Goal: Understand process/instructions: Learn how to perform a task or action

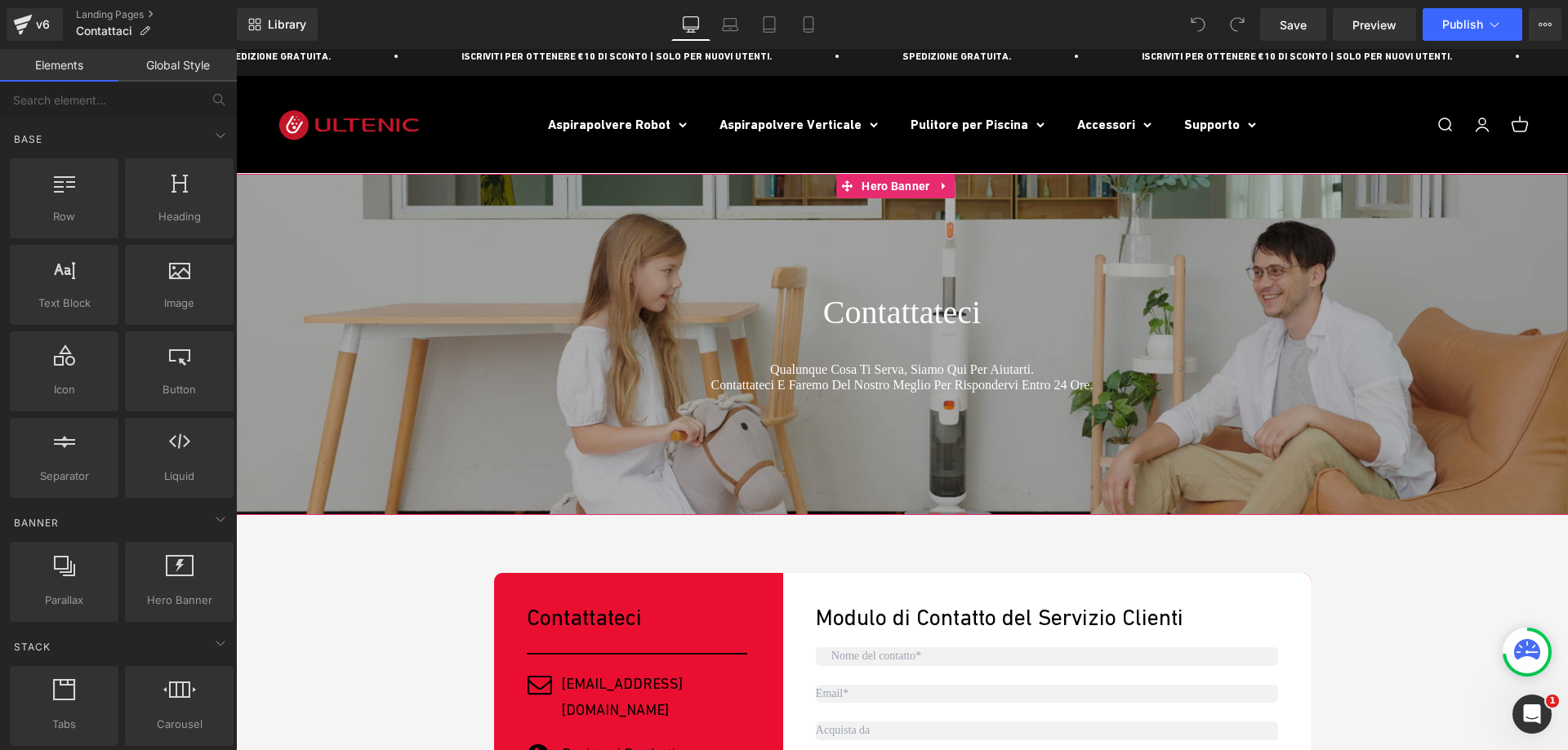
scroll to position [408, 0]
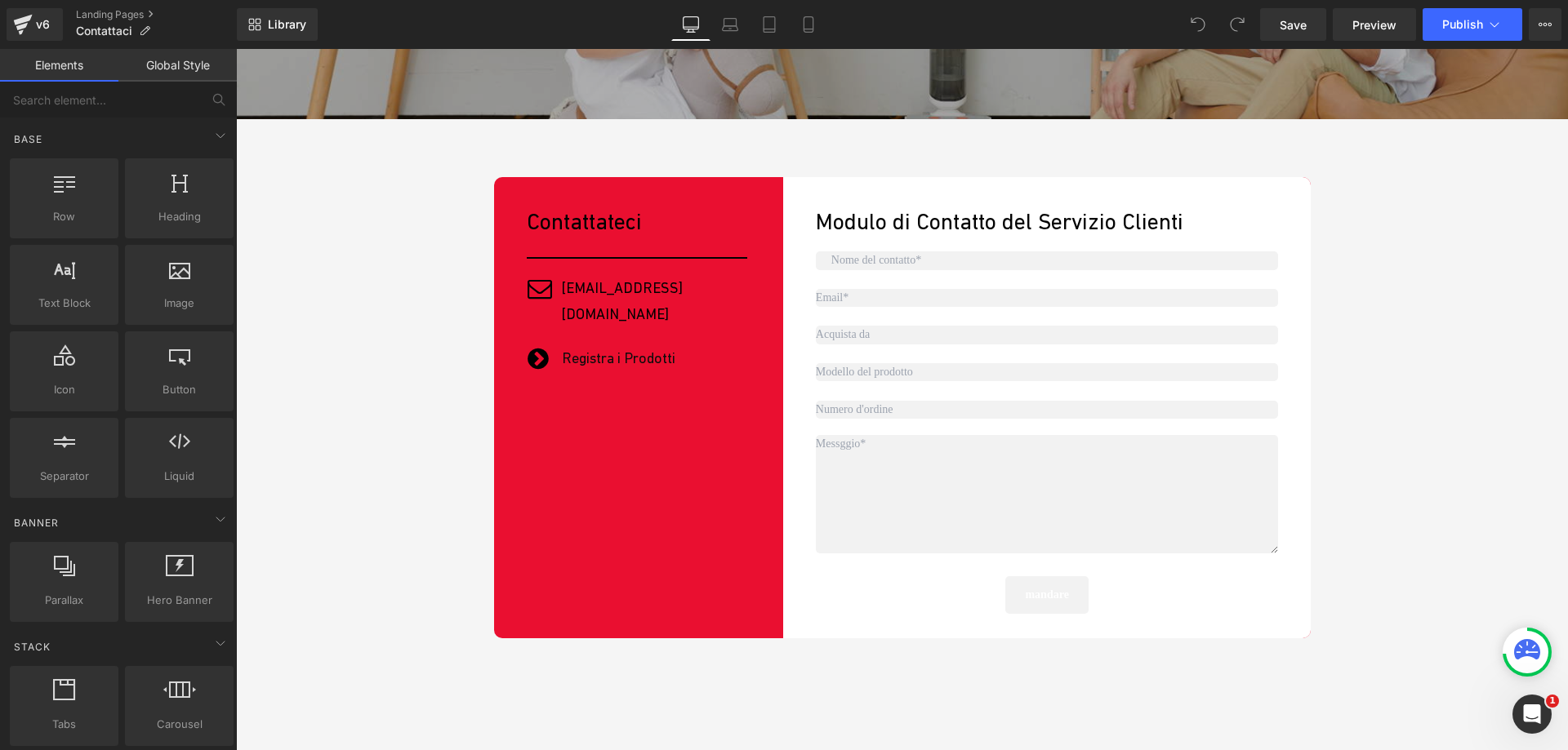
click at [878, 254] on input "text" at bounding box center [1047, 261] width 463 height 18
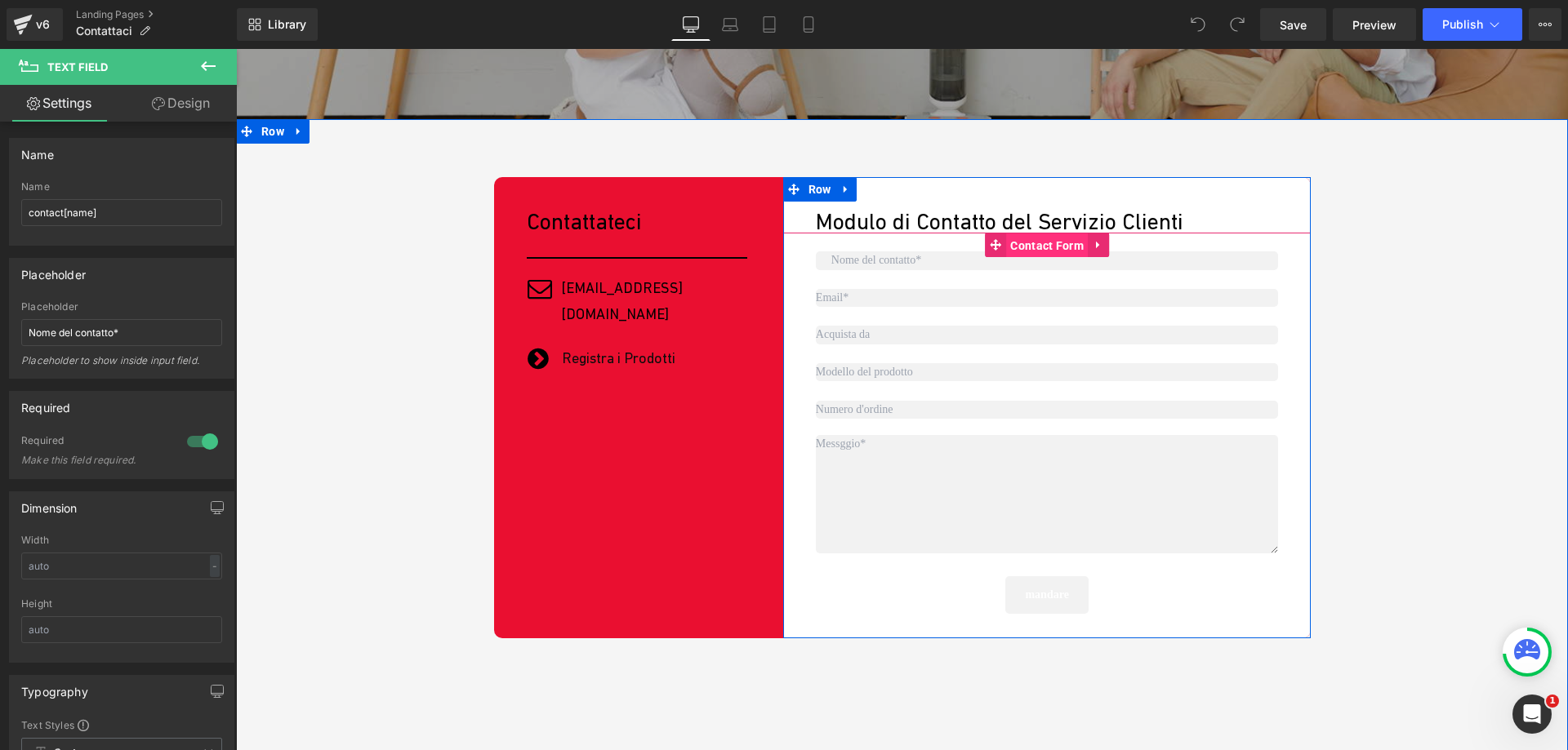
click at [1058, 243] on span "Contact Form" at bounding box center [1047, 246] width 82 height 25
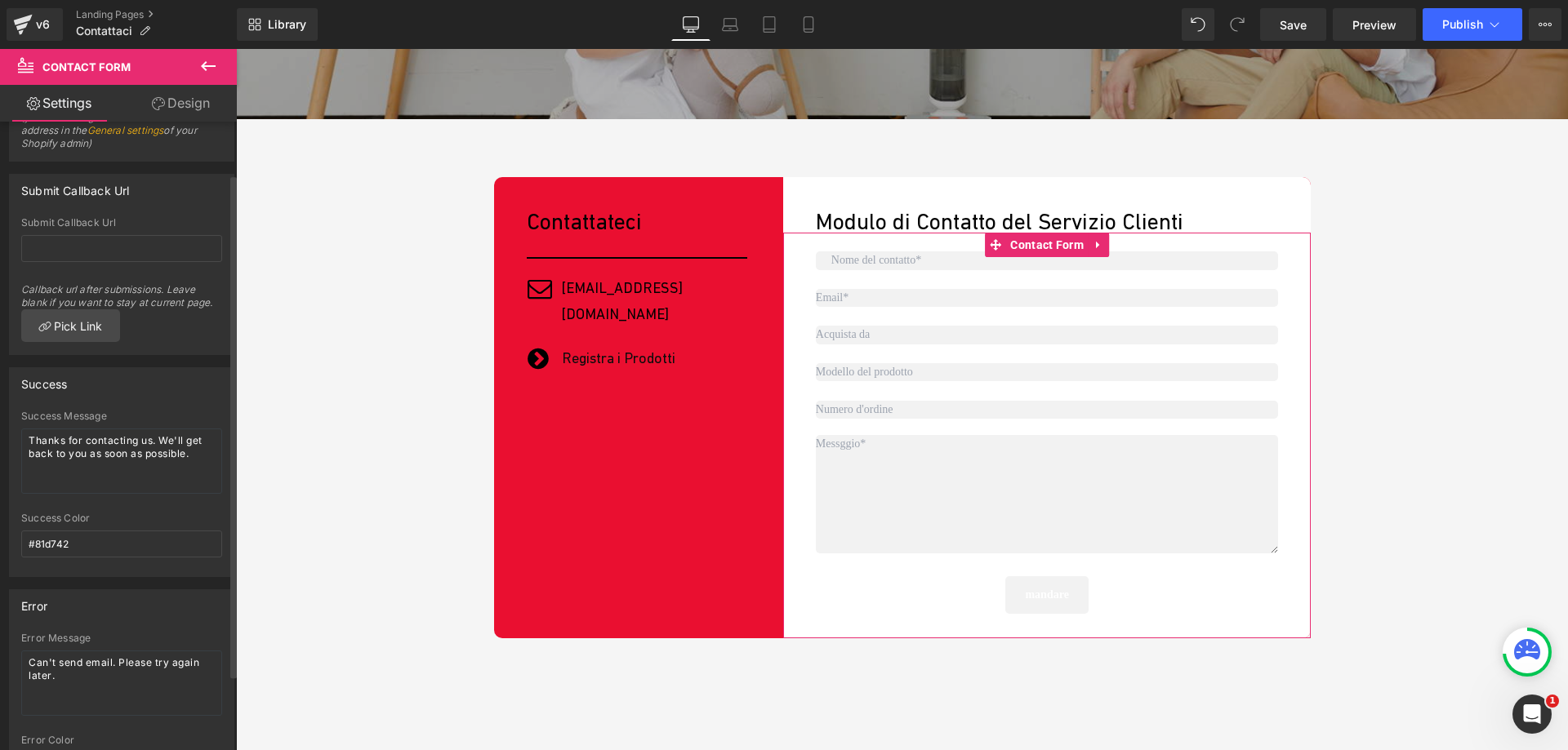
scroll to position [160, 0]
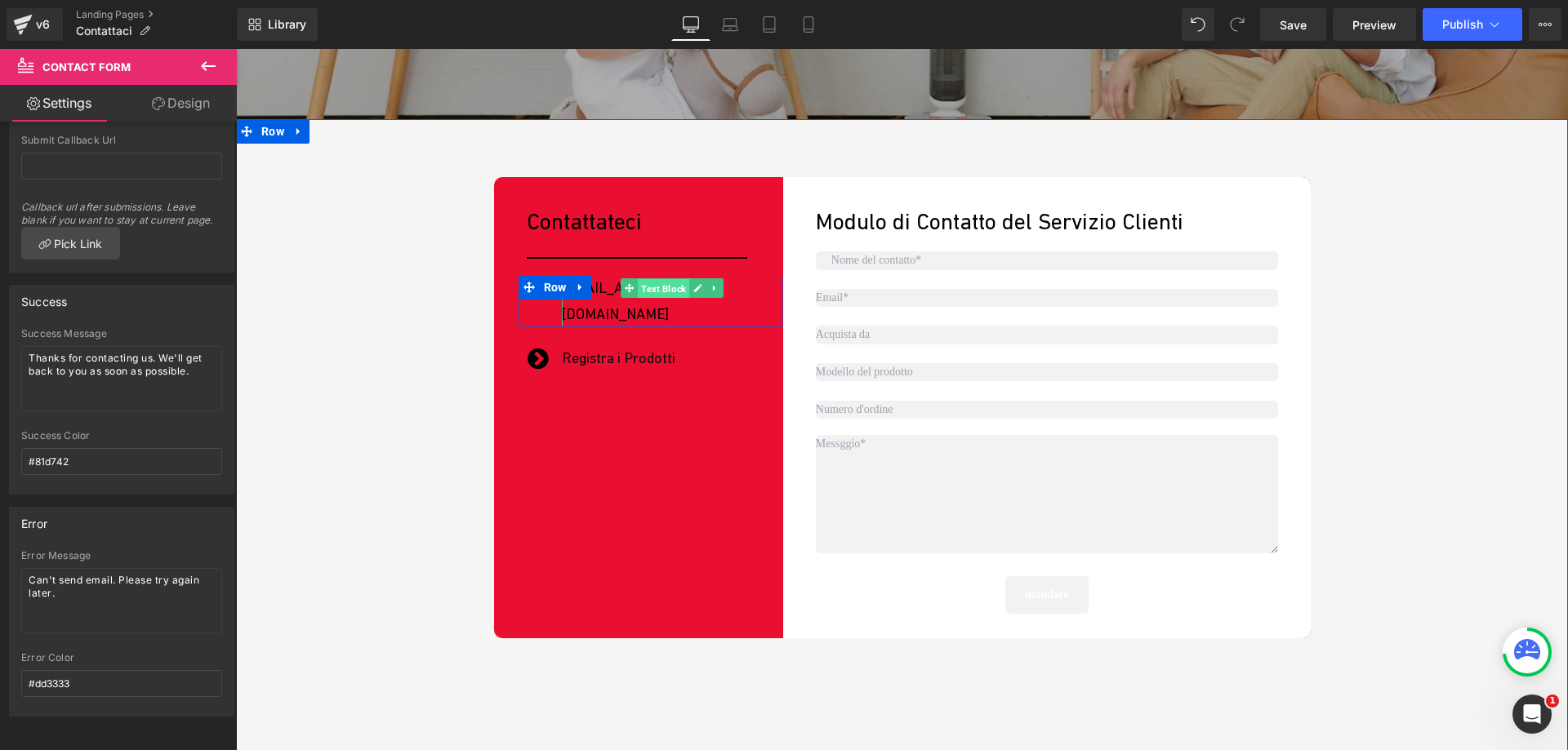
click at [652, 290] on span "Text Block" at bounding box center [663, 289] width 52 height 20
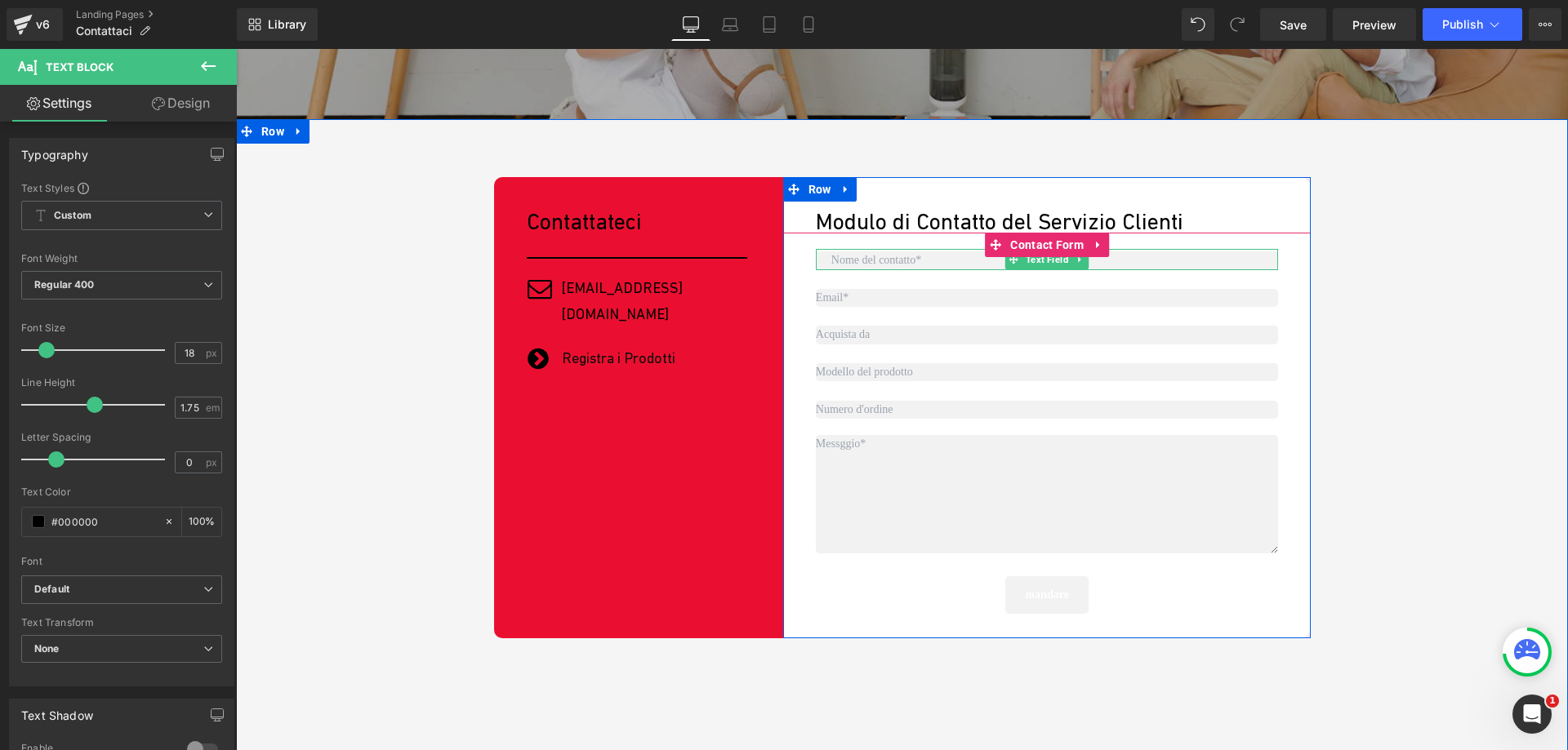
click at [934, 258] on input "text" at bounding box center [1047, 261] width 463 height 18
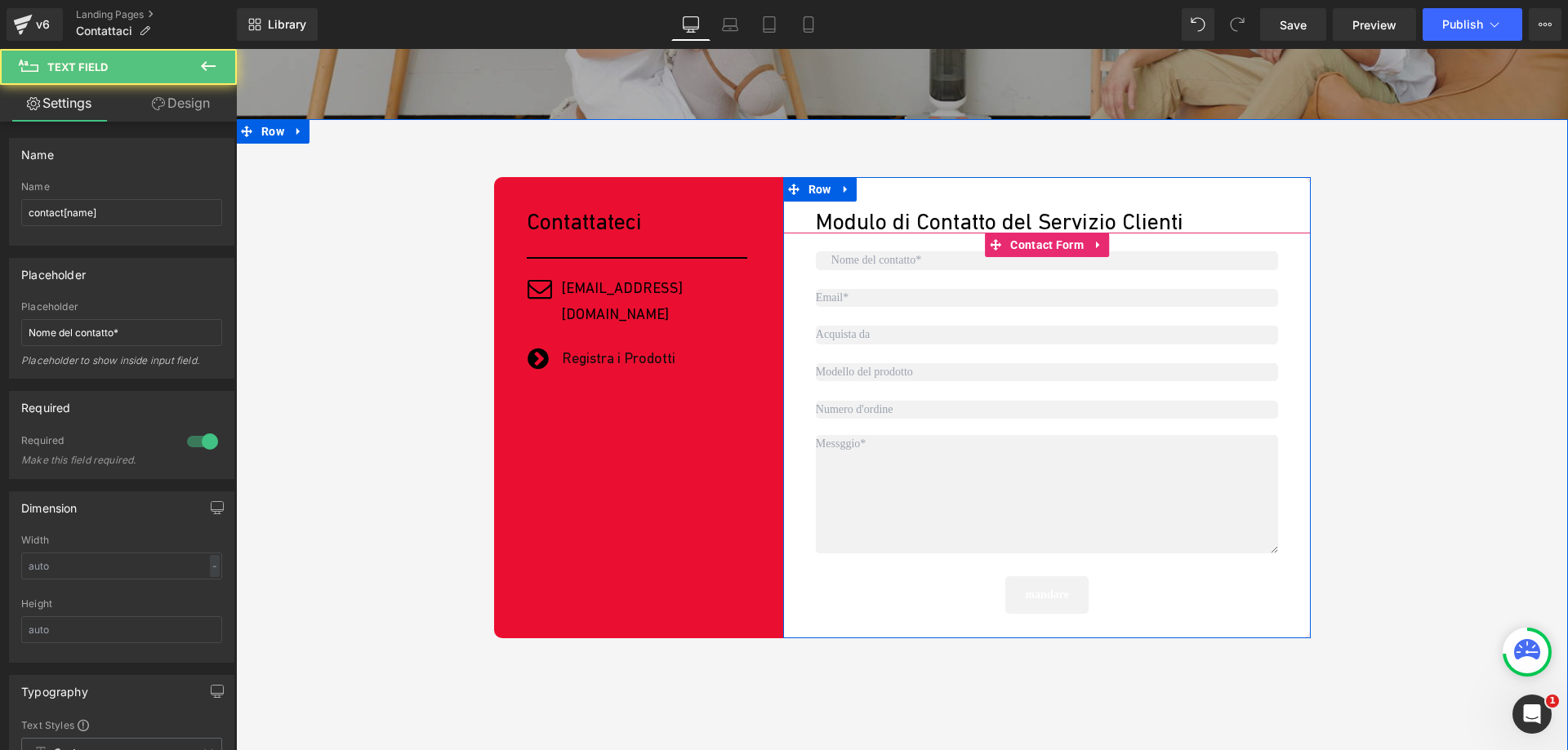
click at [236, 49] on div at bounding box center [236, 49] width 0 height 0
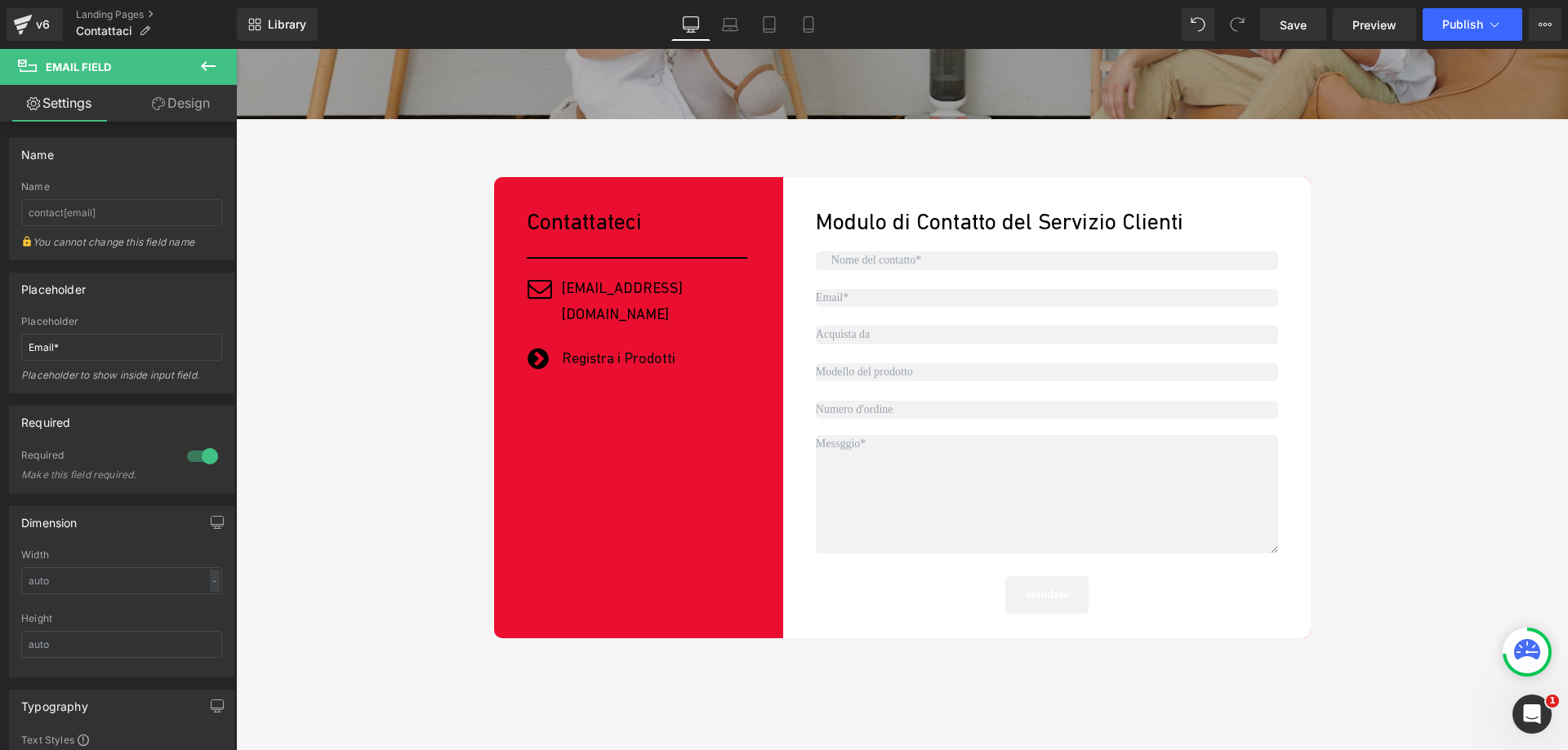
click at [236, 49] on div at bounding box center [236, 49] width 0 height 0
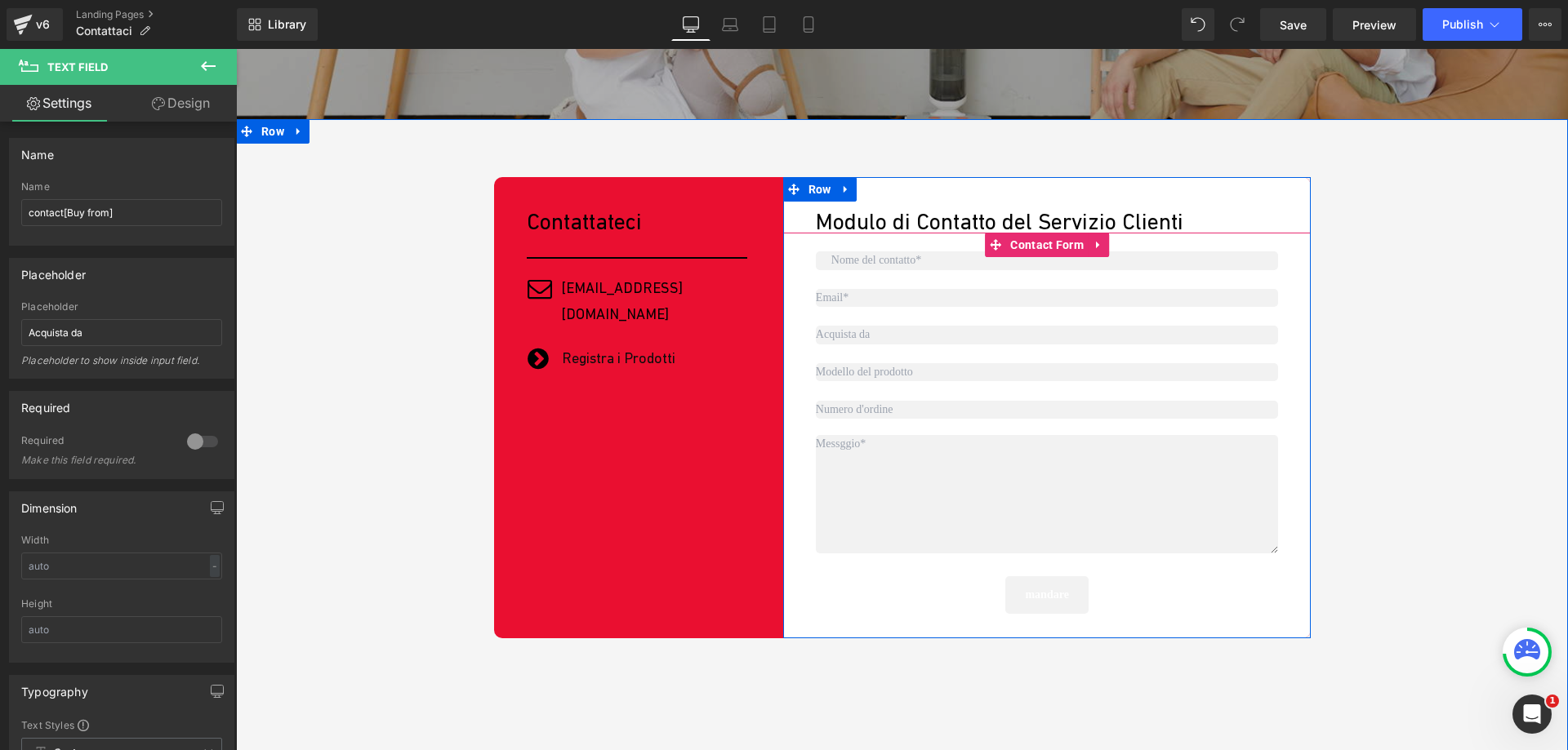
click at [853, 371] on input "text" at bounding box center [1047, 373] width 463 height 18
click at [236, 49] on div at bounding box center [236, 49] width 0 height 0
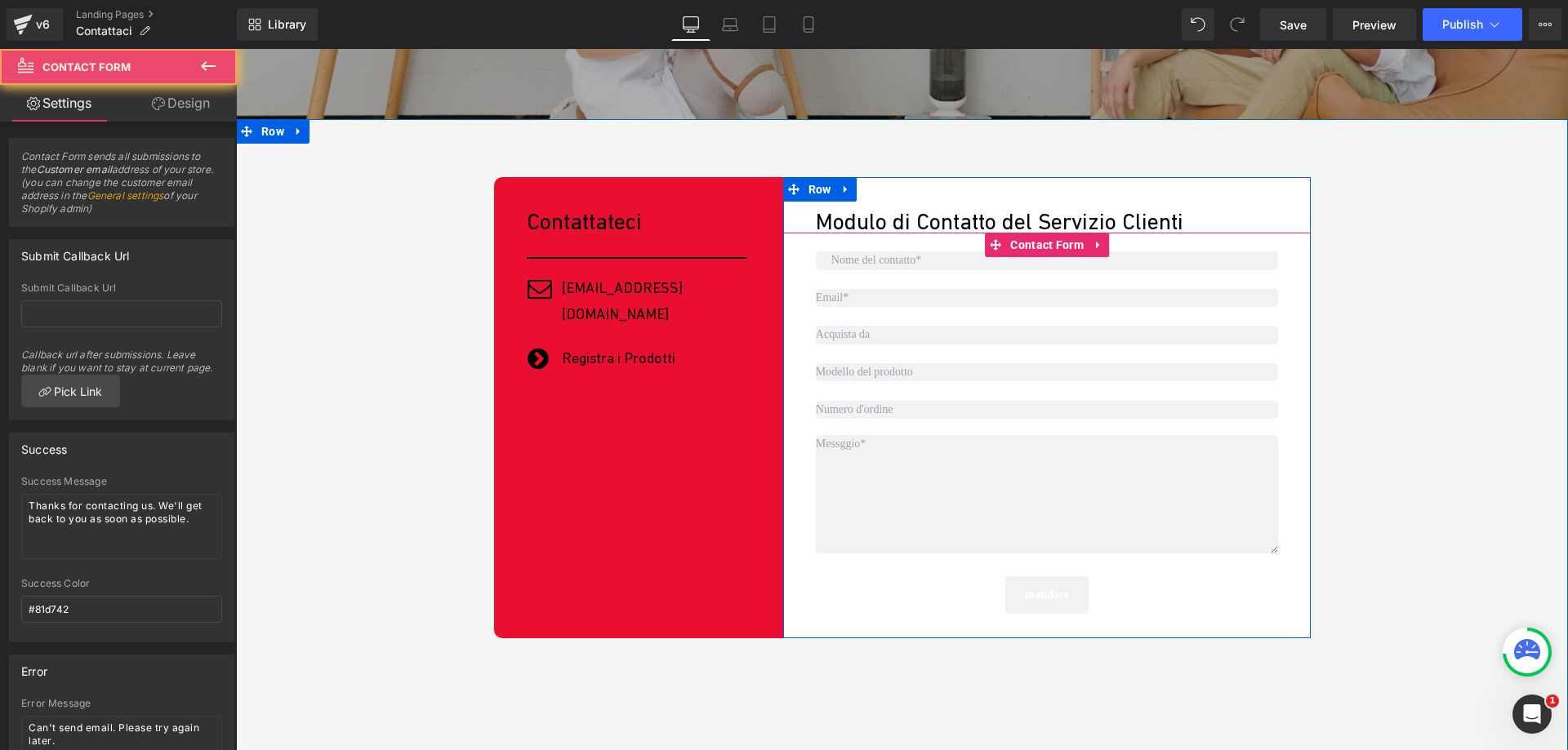
click at [856, 433] on div "Text Field Email Field Text Field Text Field Text Field Text Area mandare Submi…" at bounding box center [1047, 423] width 463 height 382
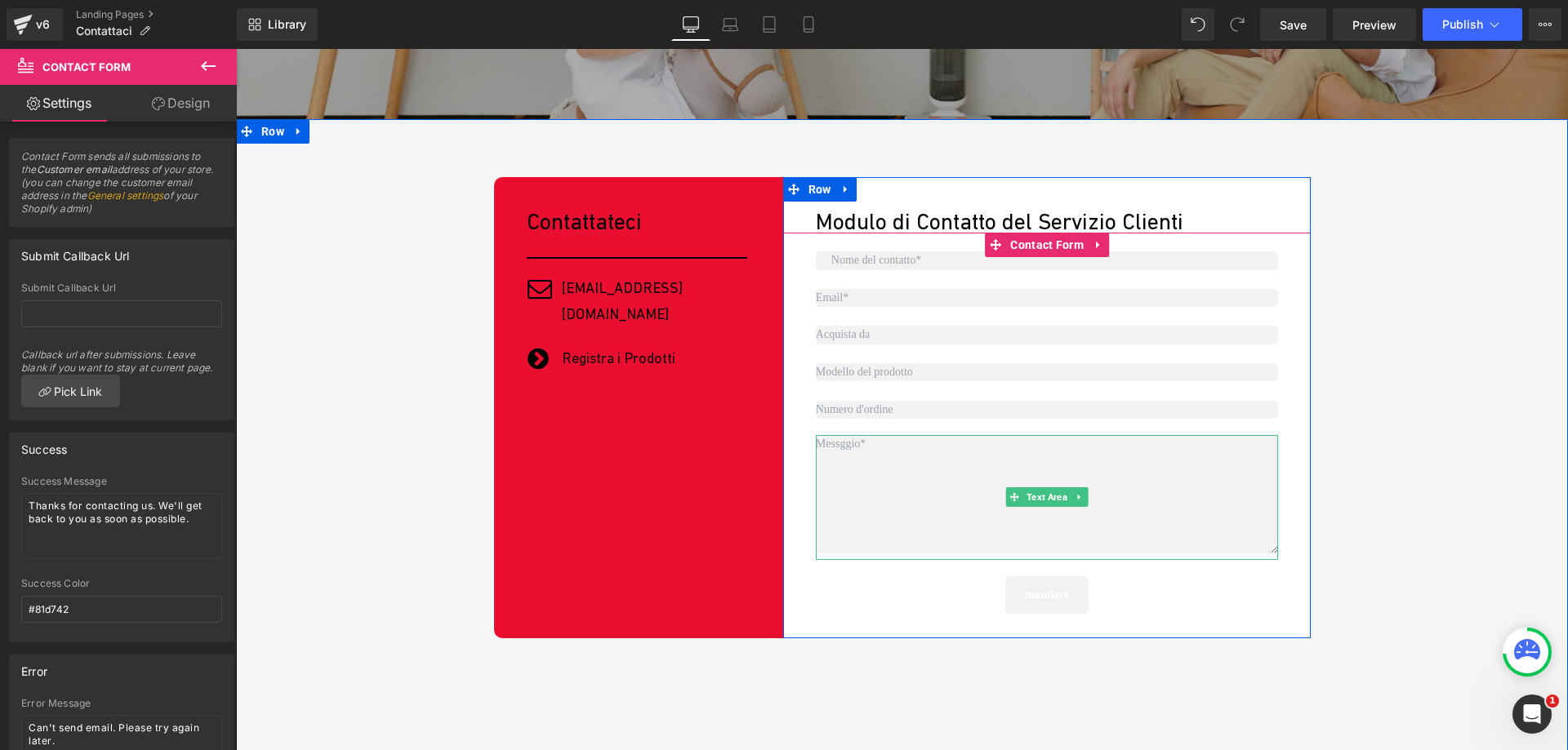
click at [868, 454] on textarea at bounding box center [1047, 493] width 463 height 118
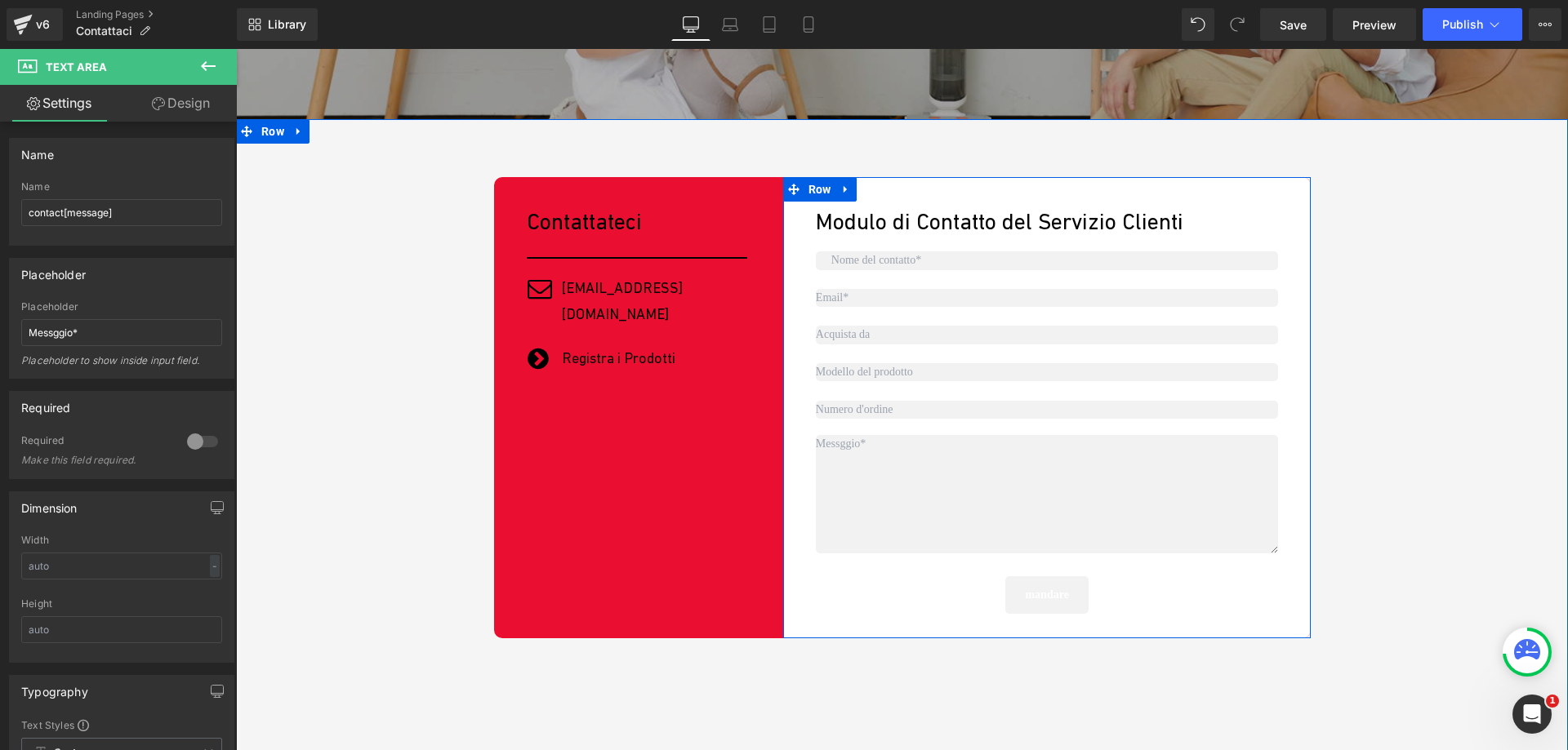
click at [1183, 203] on div "Modulo di Contatto del Servizio Clienti Text Block Text Field Email Field Text …" at bounding box center [1047, 408] width 528 height 461
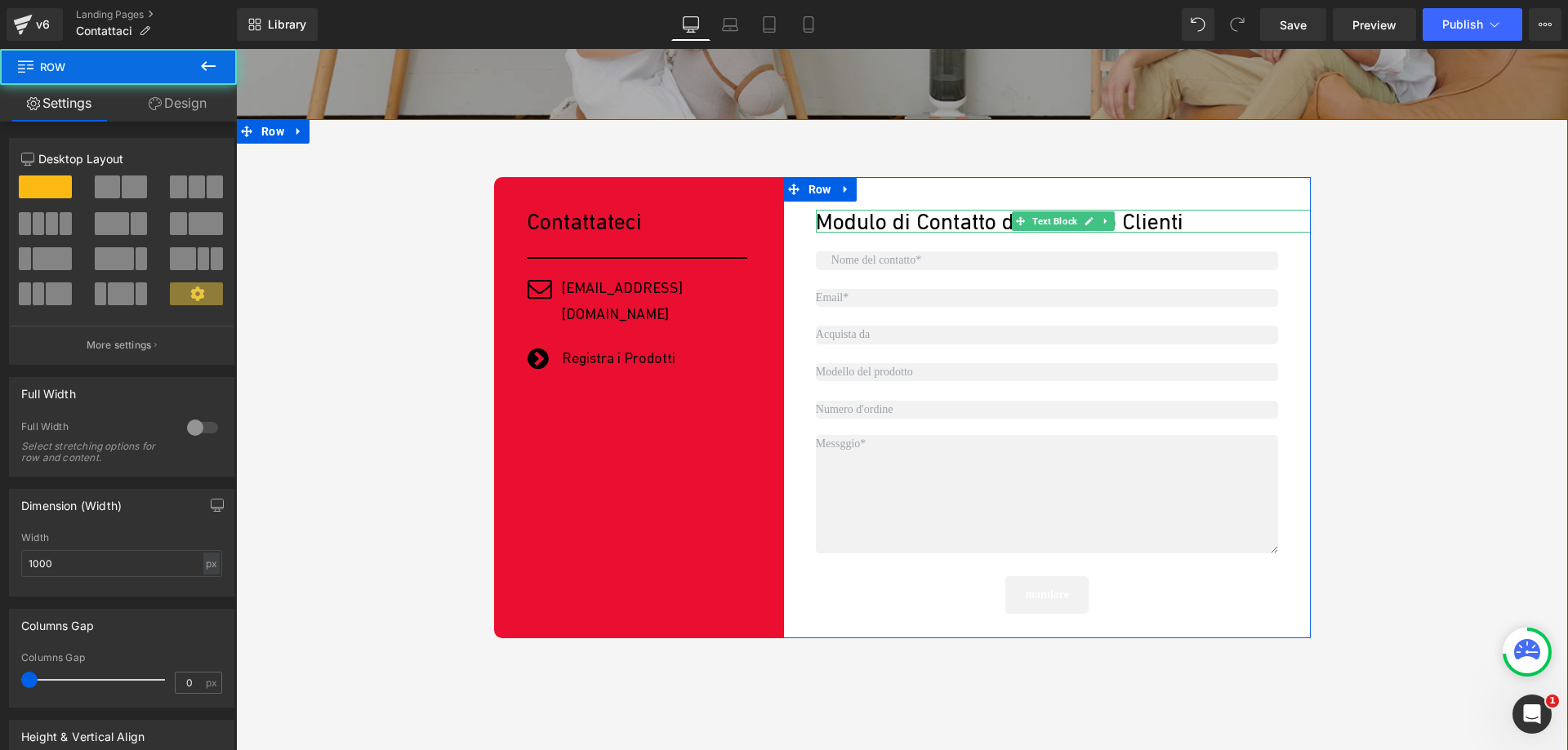
click at [1183, 225] on font "Modulo di Contatto del Servizio Clienti" at bounding box center [1000, 221] width 368 height 26
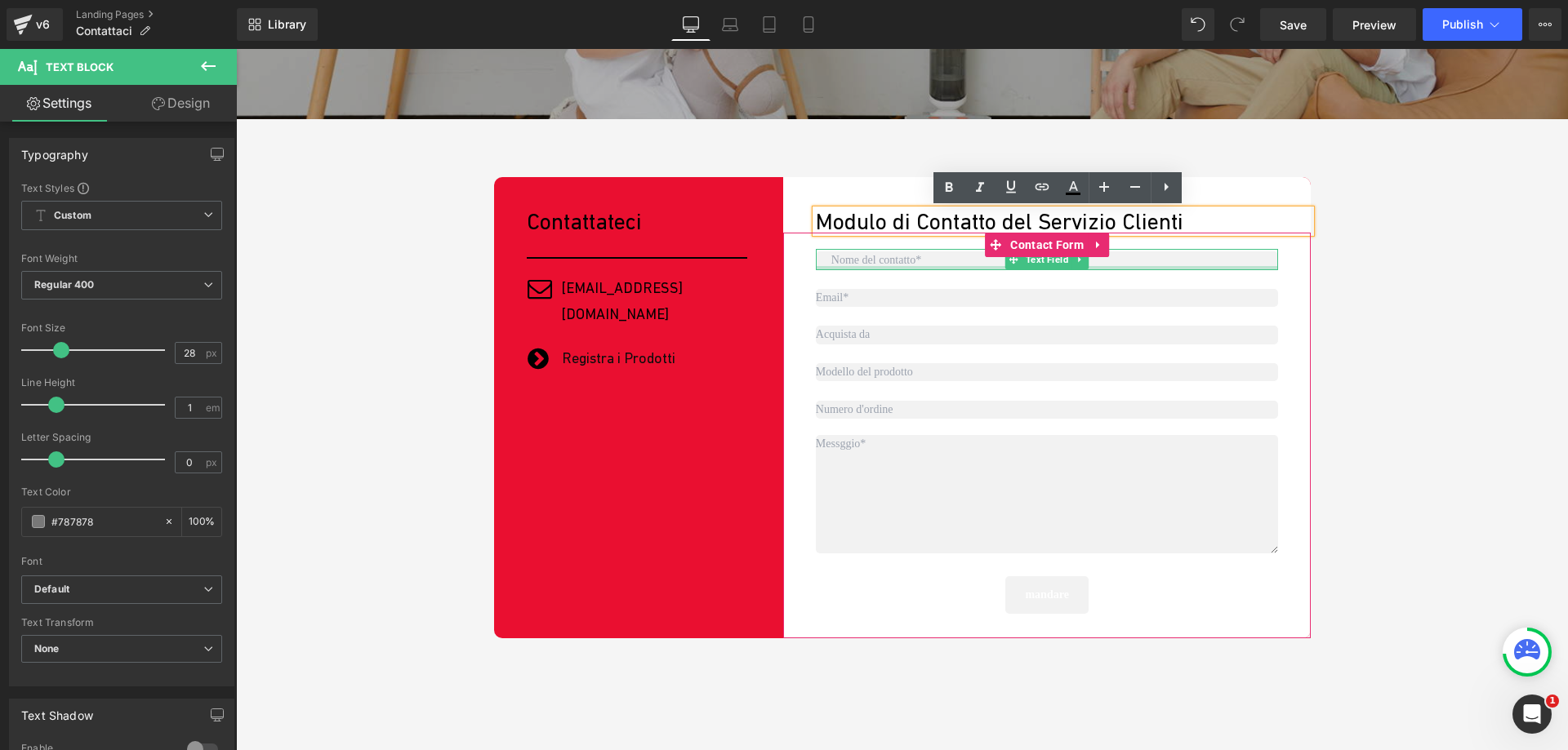
click at [892, 266] on div at bounding box center [1047, 268] width 463 height 4
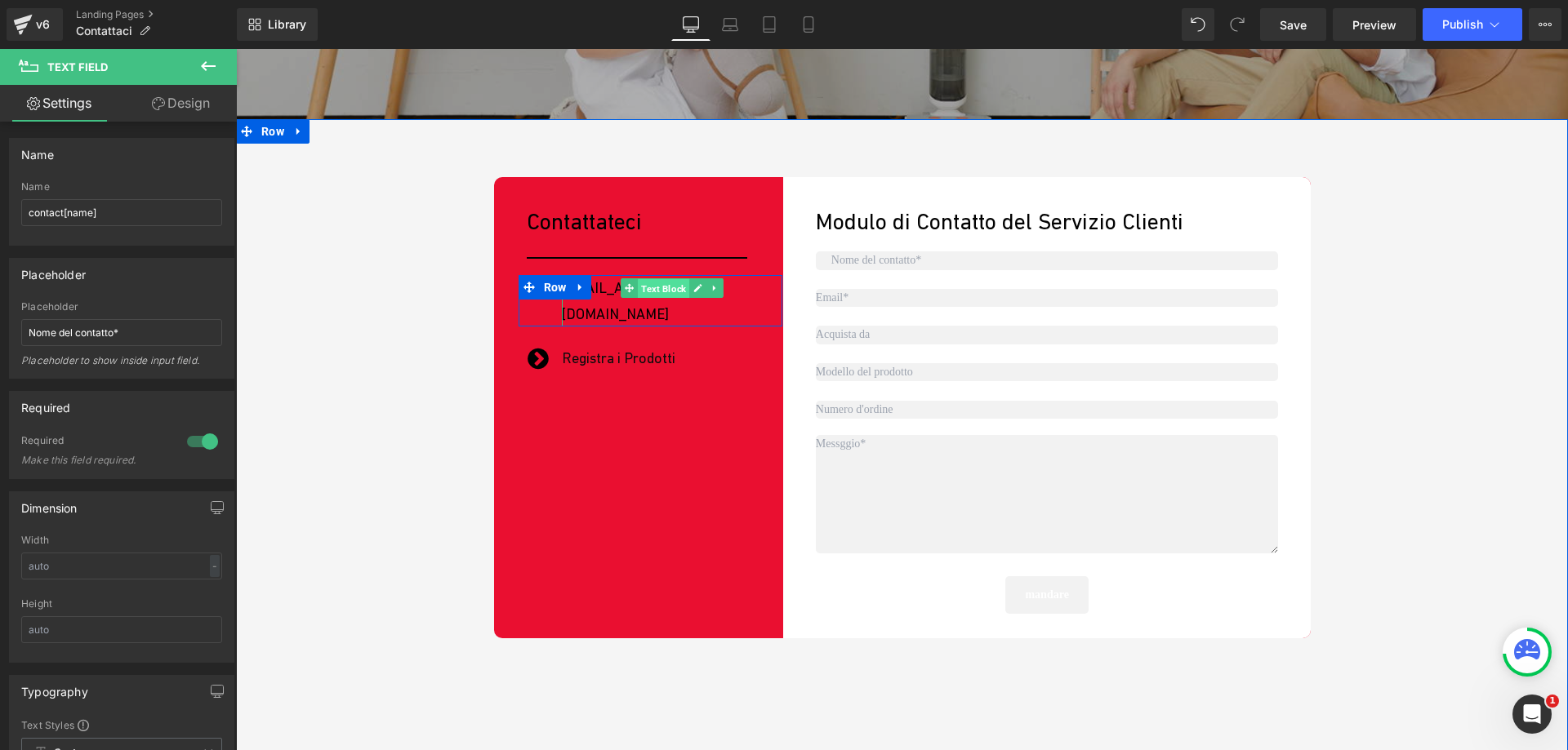
click at [647, 292] on span "Text Block" at bounding box center [663, 289] width 52 height 20
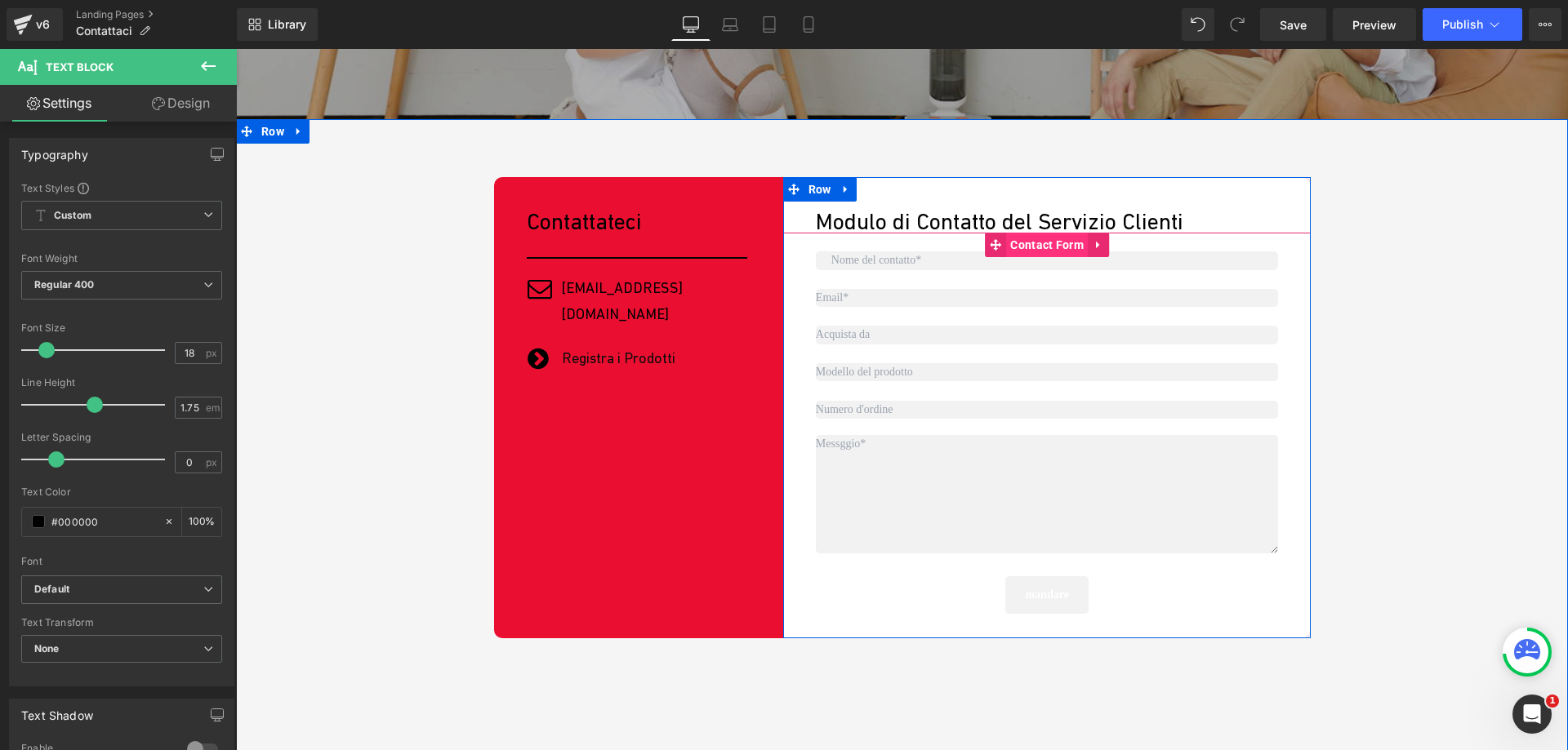
click at [1041, 247] on span "Contact Form" at bounding box center [1047, 245] width 82 height 25
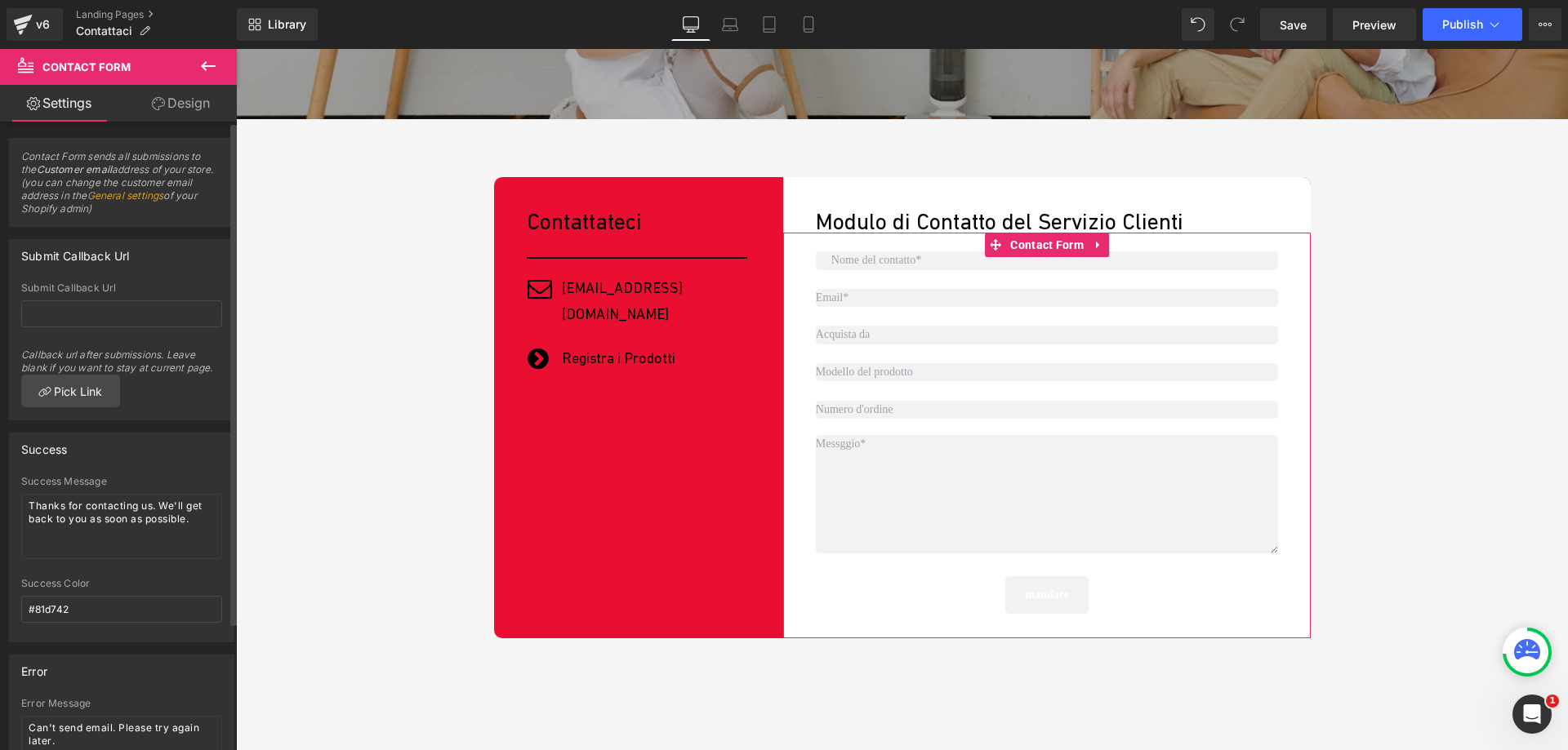
drag, startPoint x: 40, startPoint y: 260, endPoint x: 146, endPoint y: 252, distance: 106.3
click at [146, 252] on div "Submit Callback Url" at bounding box center [122, 256] width 224 height 31
click at [159, 249] on div "Submit Callback Url" at bounding box center [122, 256] width 224 height 31
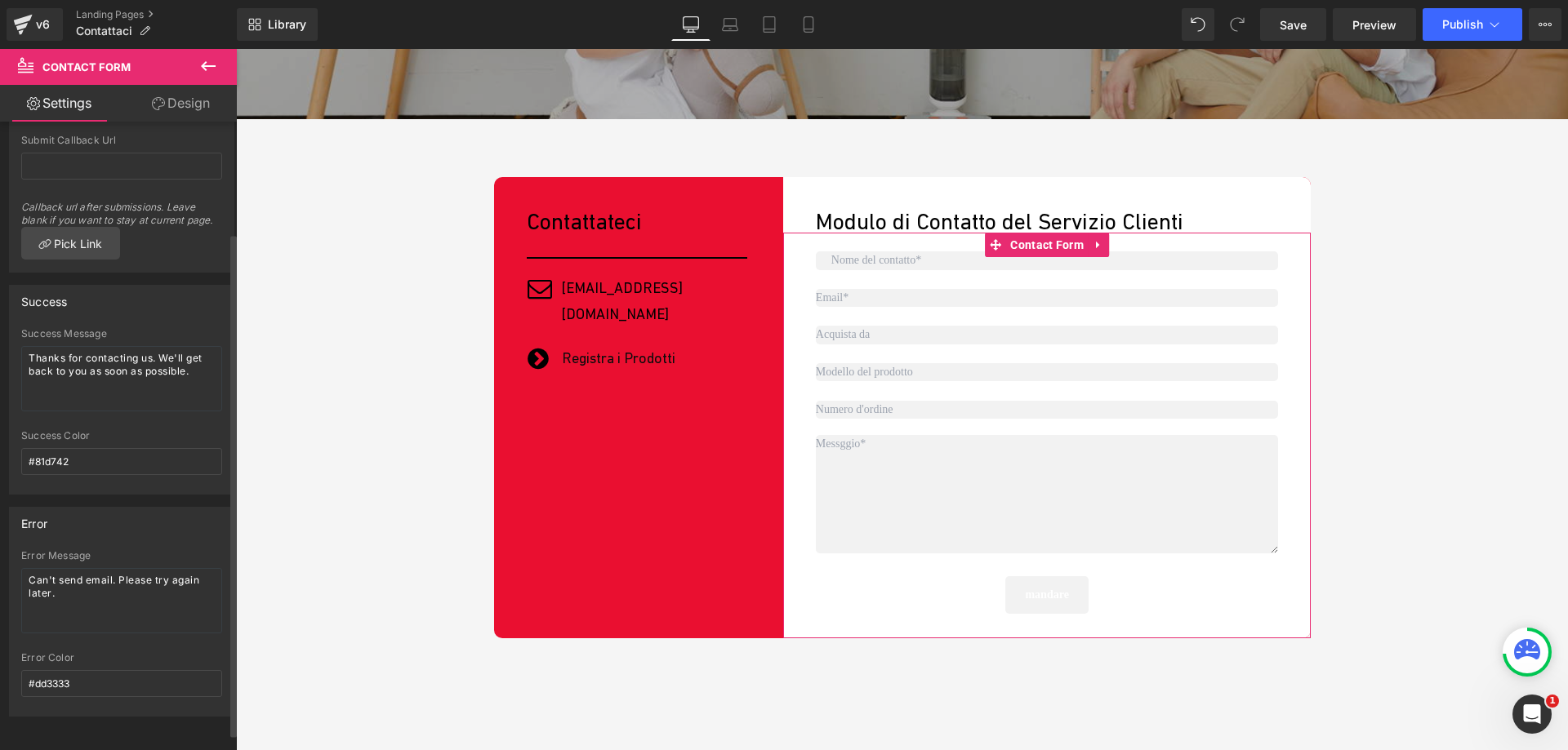
scroll to position [0, 0]
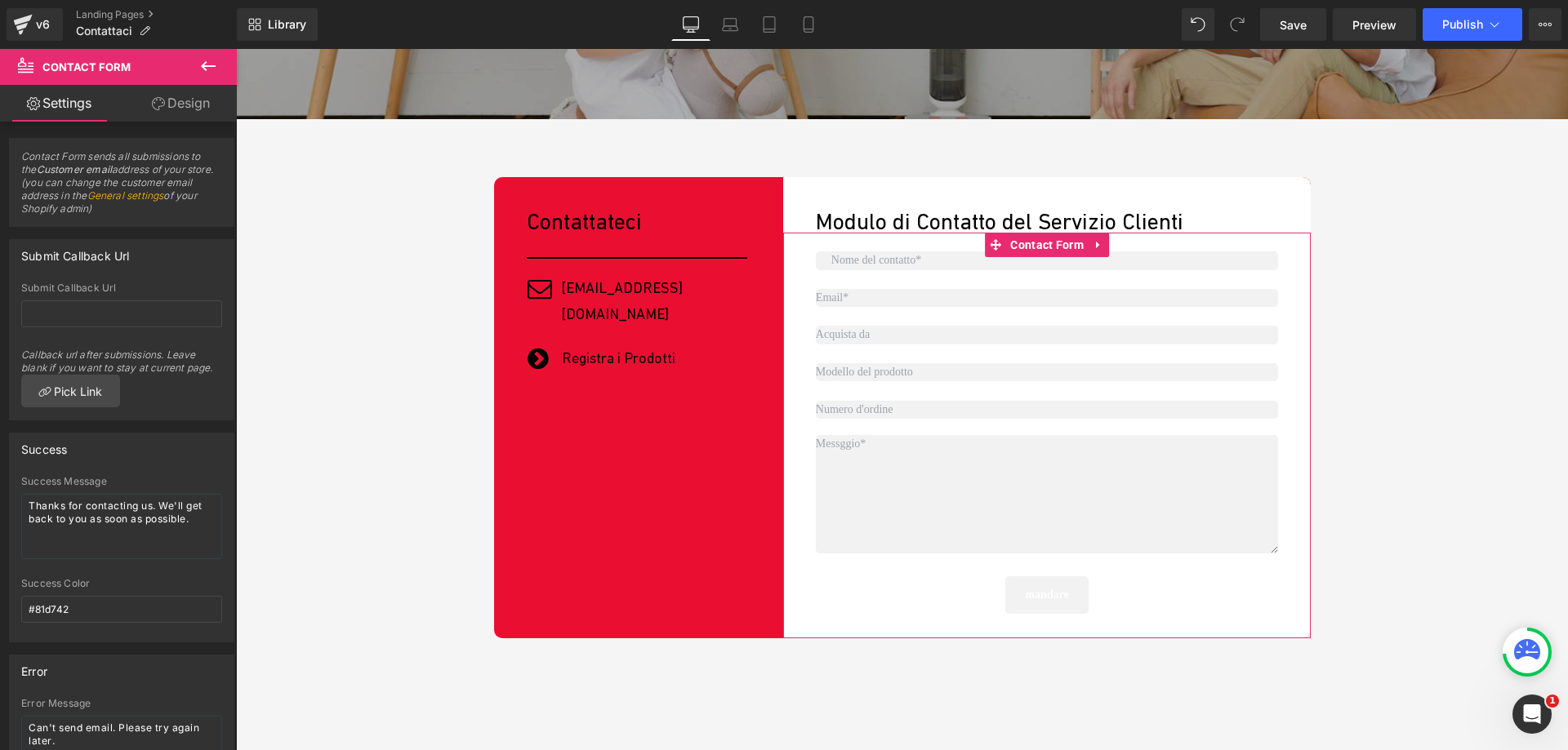
click at [175, 98] on link "Design" at bounding box center [181, 103] width 119 height 37
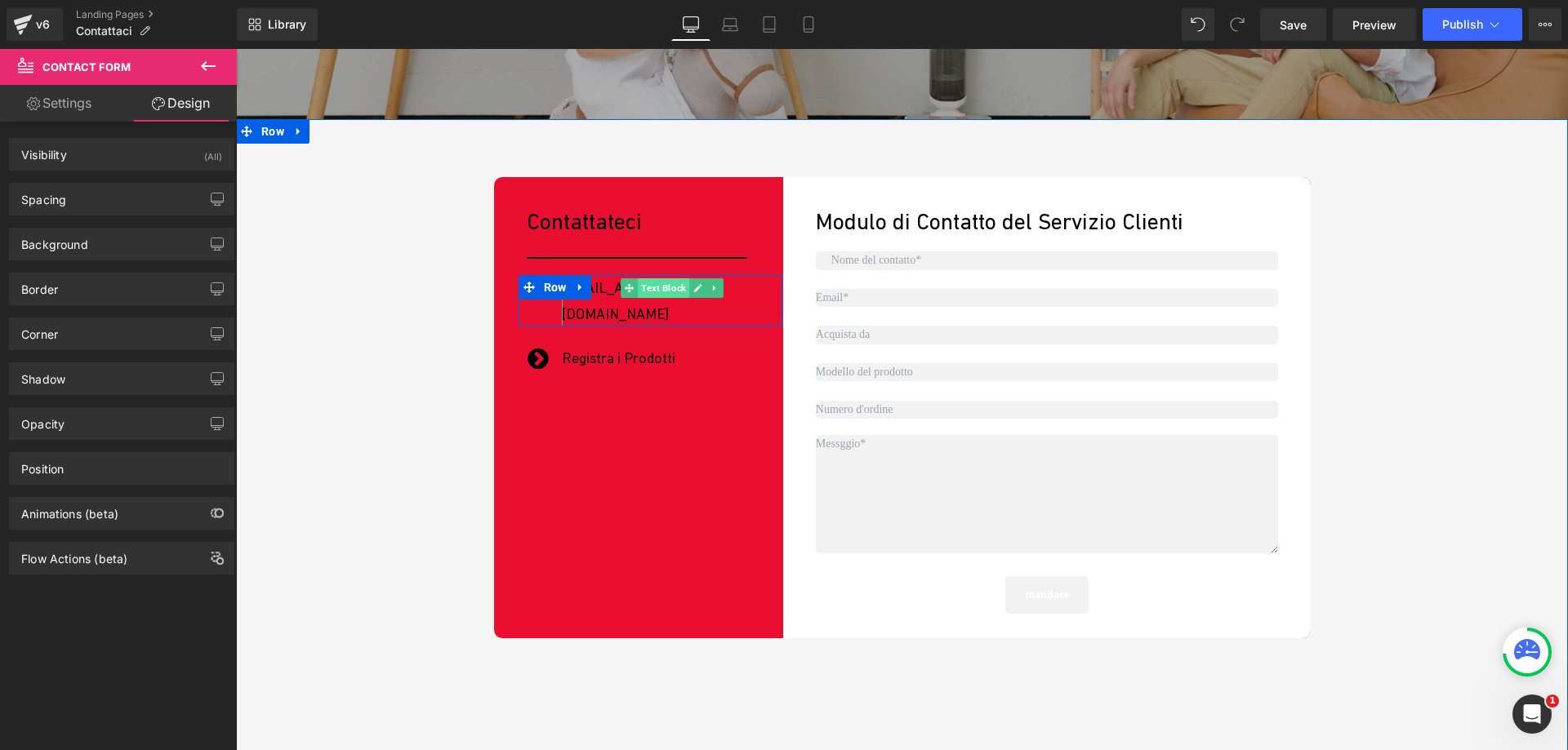
click at [655, 291] on span "Text Block" at bounding box center [663, 288] width 52 height 20
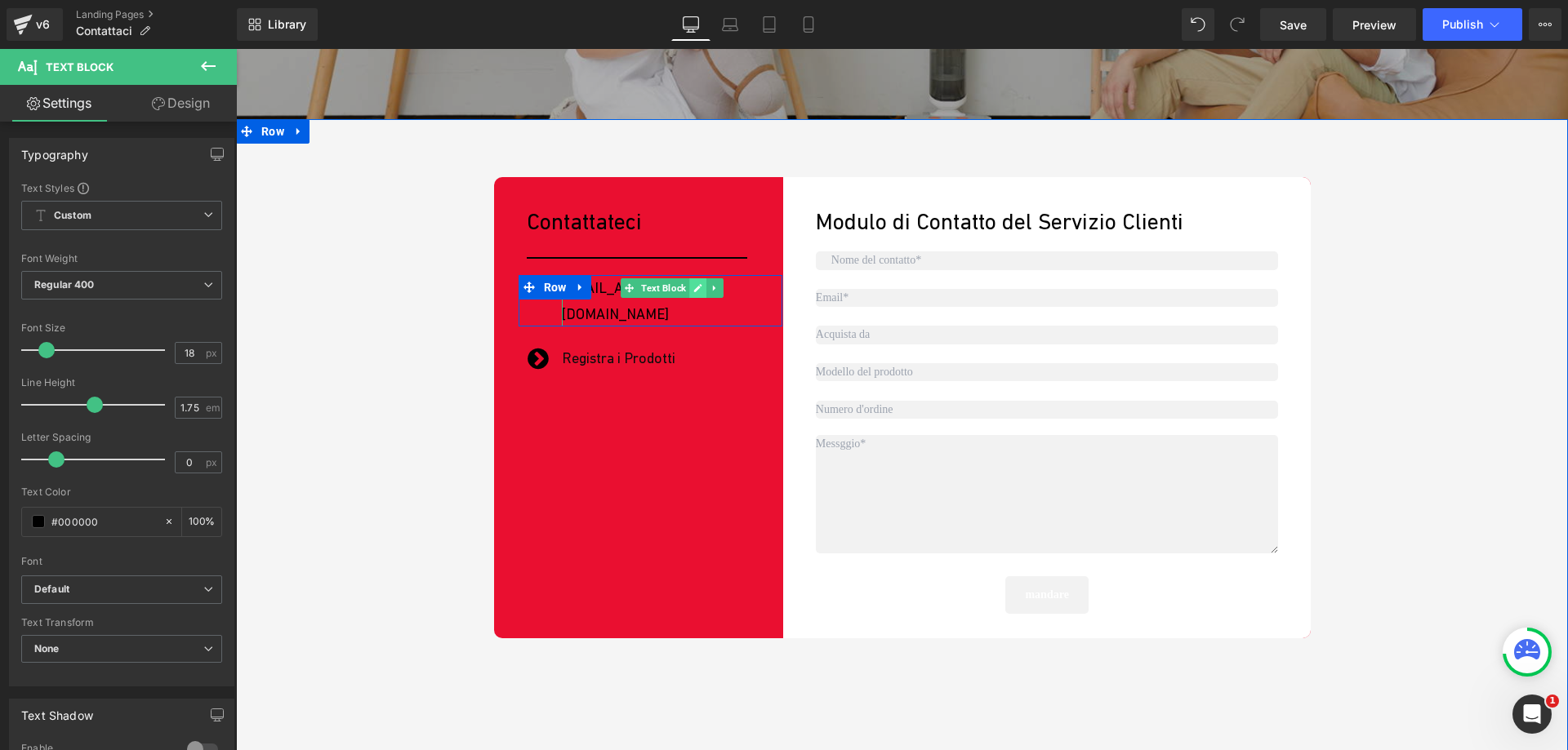
click at [693, 288] on icon at bounding box center [697, 288] width 9 height 10
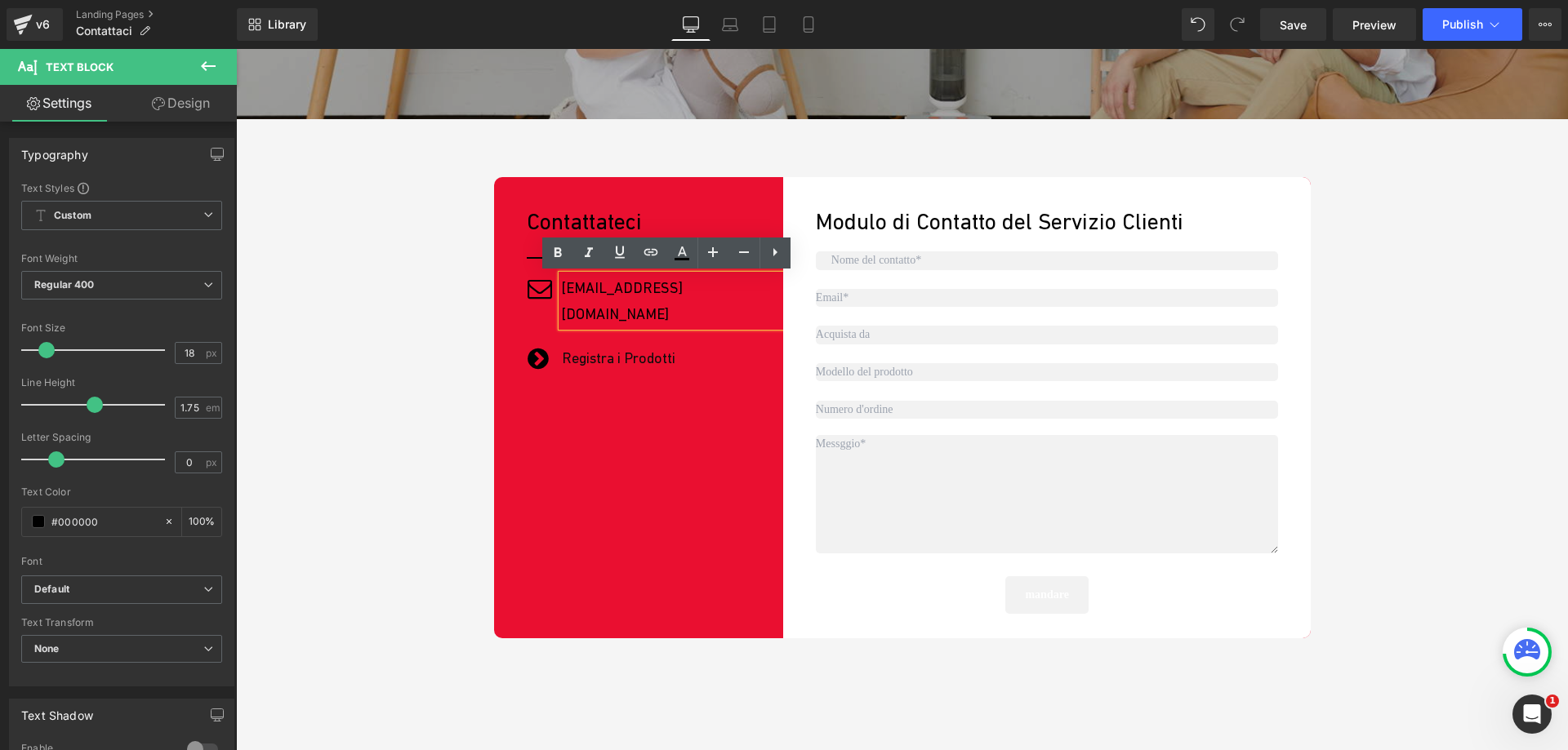
click at [725, 288] on p "[EMAIL_ADDRESS][DOMAIN_NAME]" at bounding box center [671, 301] width 220 height 51
drag, startPoint x: 734, startPoint y: 281, endPoint x: 546, endPoint y: 288, distance: 188.1
click at [546, 288] on div "Icon [EMAIL_ADDRESS][DOMAIN_NAME] Text Block Row" at bounding box center [650, 301] width 264 height 51
